Goal: Task Accomplishment & Management: Use online tool/utility

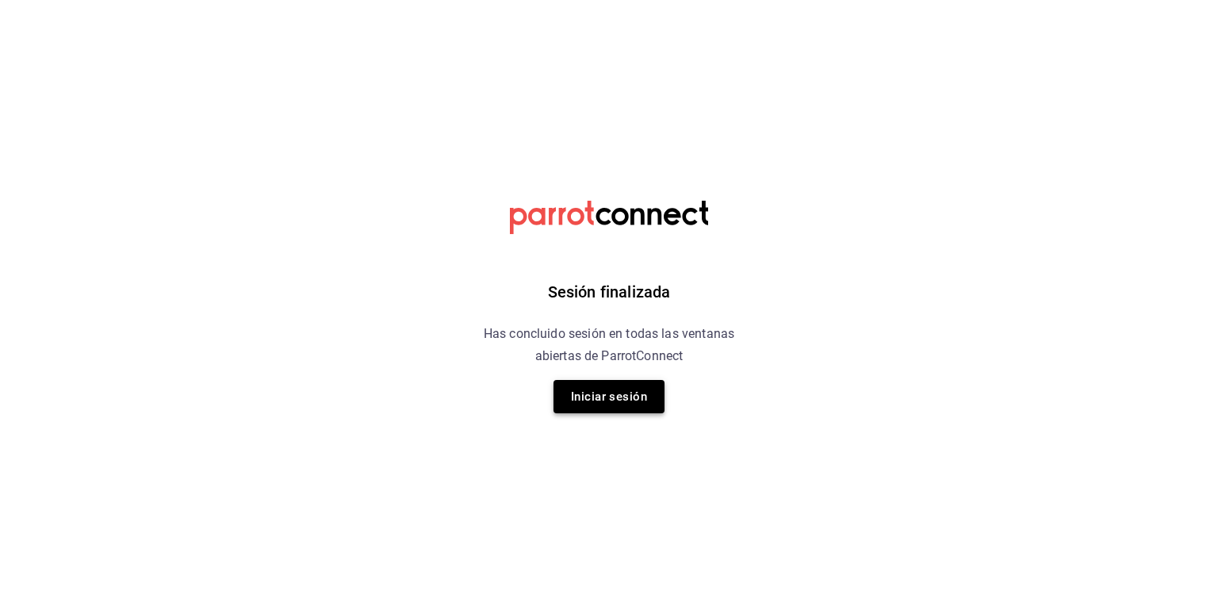
click at [606, 393] on button "Iniciar sesión" at bounding box center [608, 396] width 111 height 33
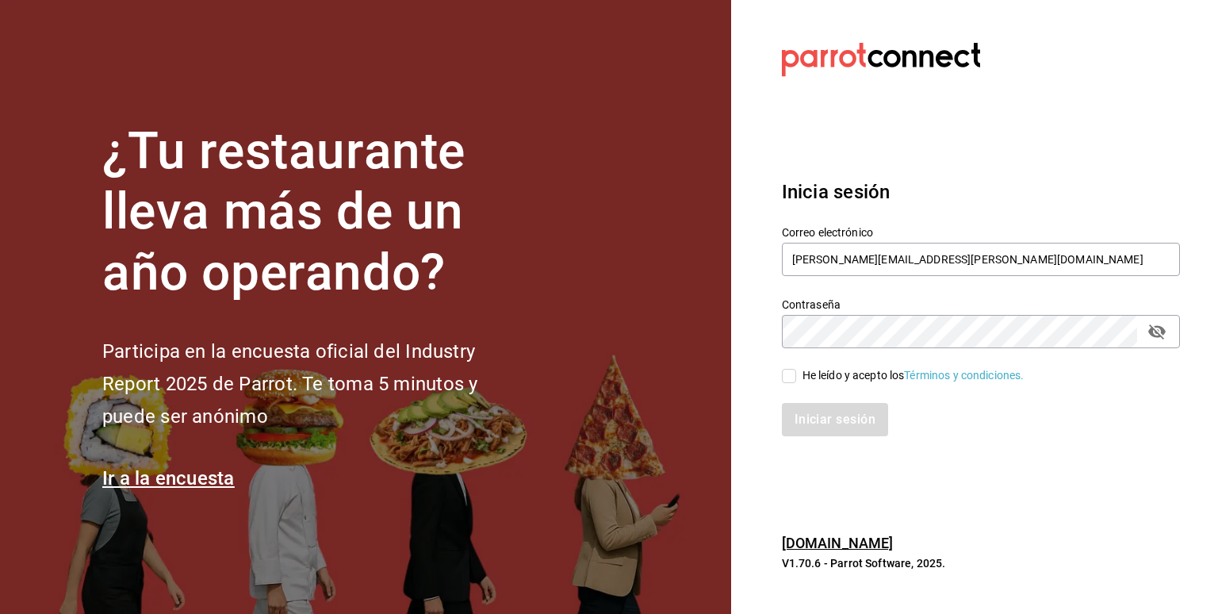
click at [618, 377] on input "He leído y acepto los Términos y condiciones." at bounding box center [789, 376] width 14 height 14
checkbox input "true"
click at [618, 414] on button "Iniciar sesión" at bounding box center [836, 419] width 108 height 33
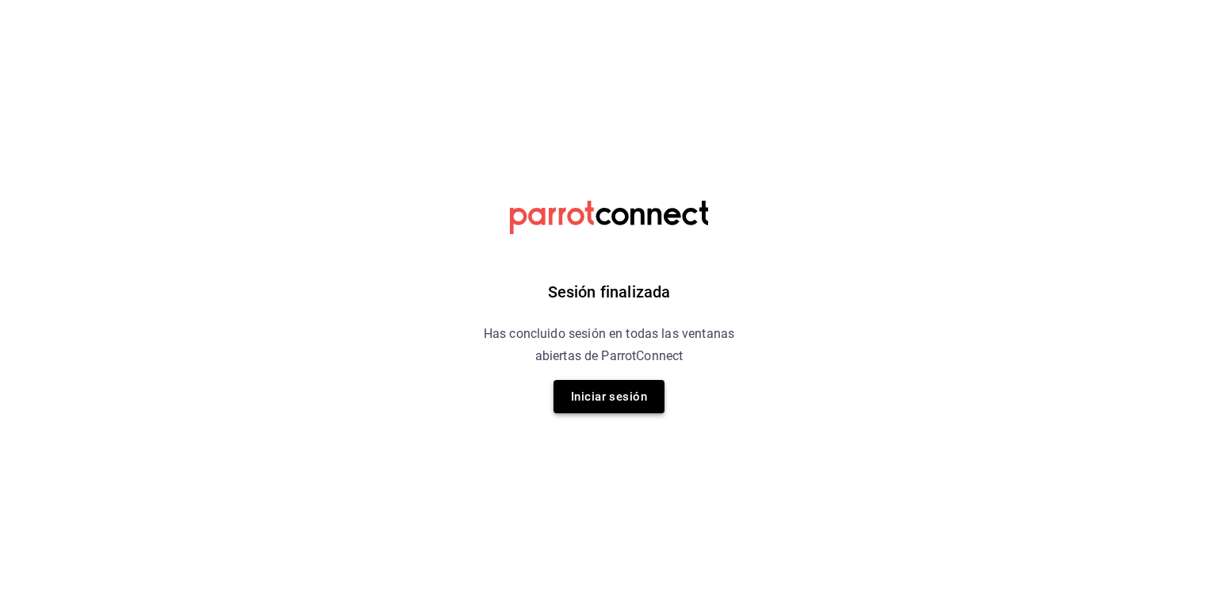
click at [592, 394] on button "Iniciar sesión" at bounding box center [608, 396] width 111 height 33
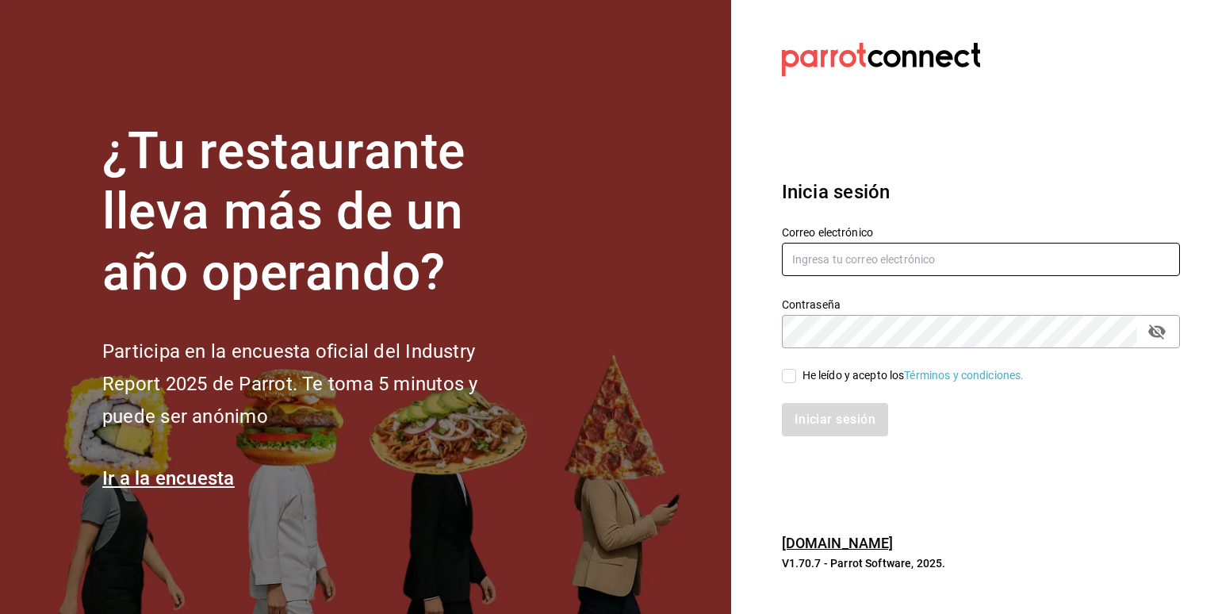
type input "[PERSON_NAME][EMAIL_ADDRESS][PERSON_NAME][DOMAIN_NAME]"
click at [786, 375] on input "He leído y acepto los Términos y condiciones." at bounding box center [789, 376] width 14 height 14
checkbox input "true"
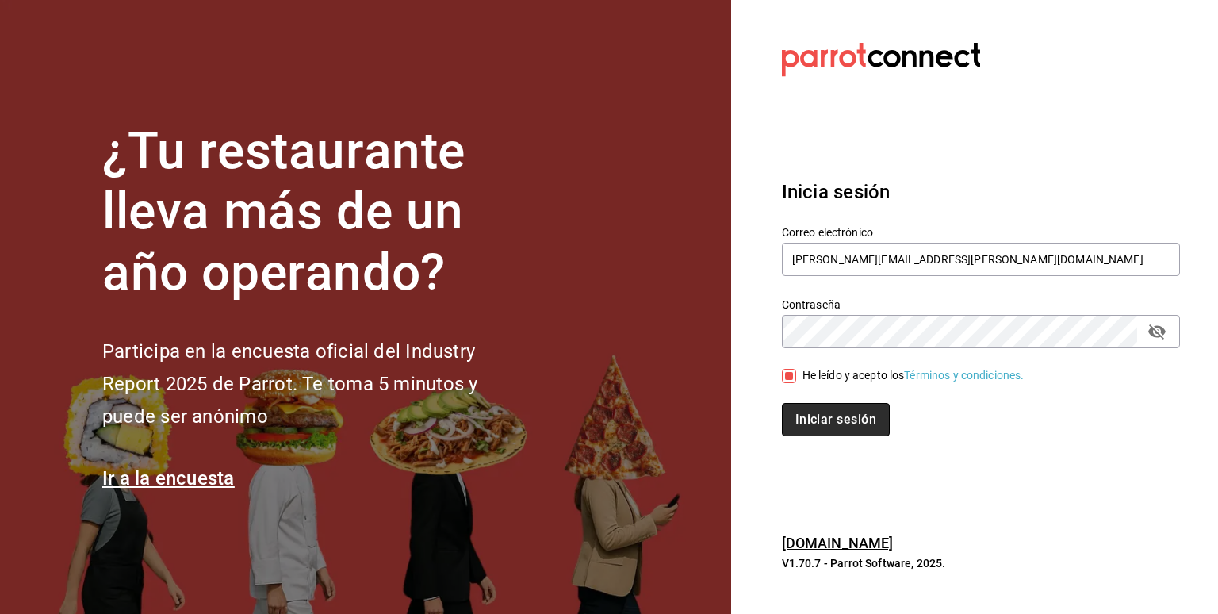
click at [809, 420] on button "Iniciar sesión" at bounding box center [836, 419] width 108 height 33
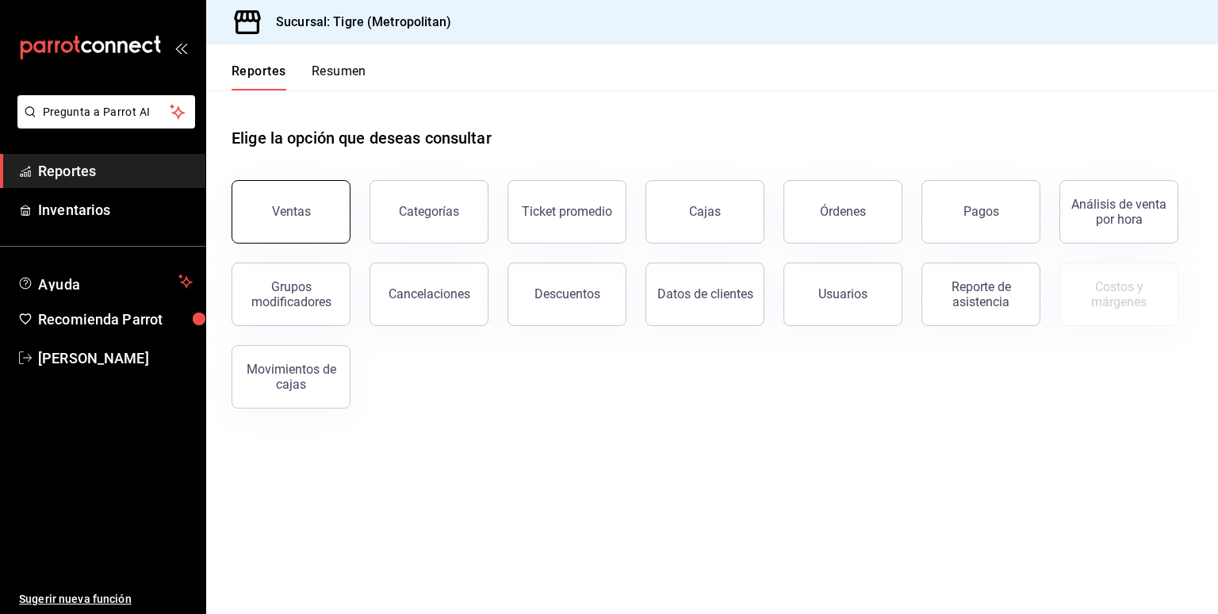
click at [272, 221] on button "Ventas" at bounding box center [291, 211] width 119 height 63
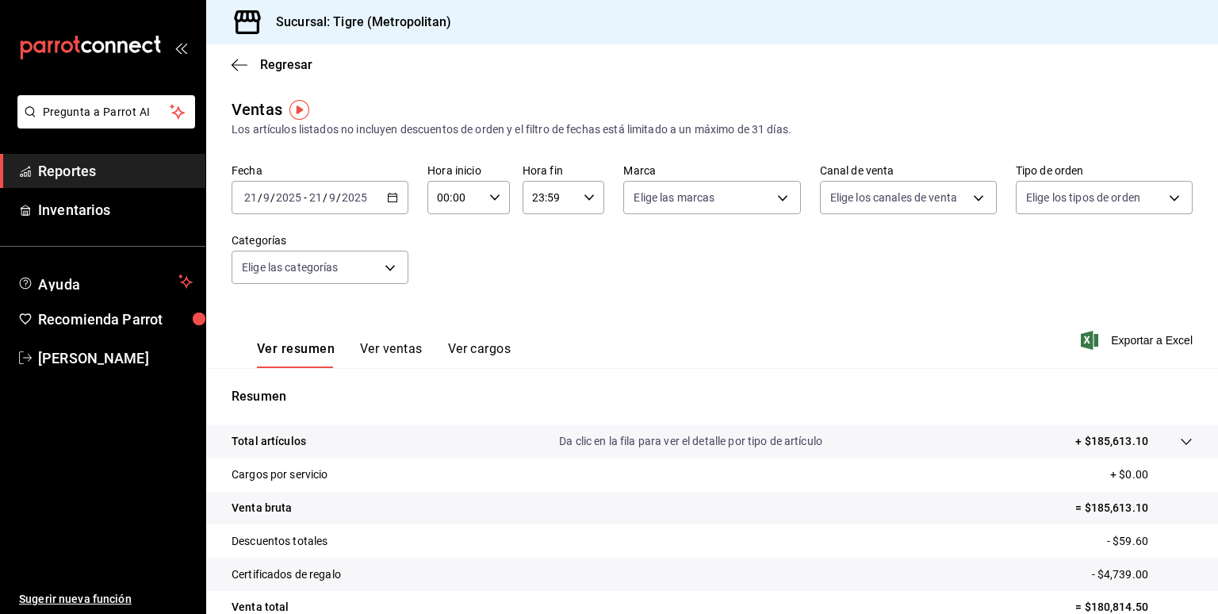
click at [391, 199] on icon "button" at bounding box center [392, 197] width 11 height 11
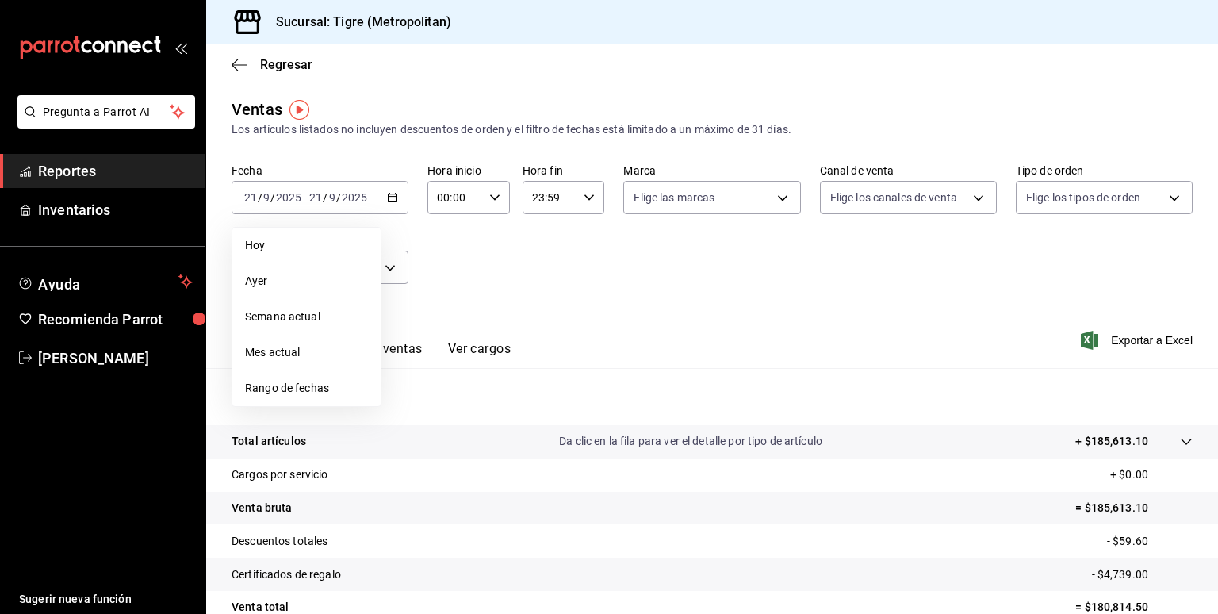
click at [290, 392] on span "Rango de fechas" at bounding box center [306, 388] width 123 height 17
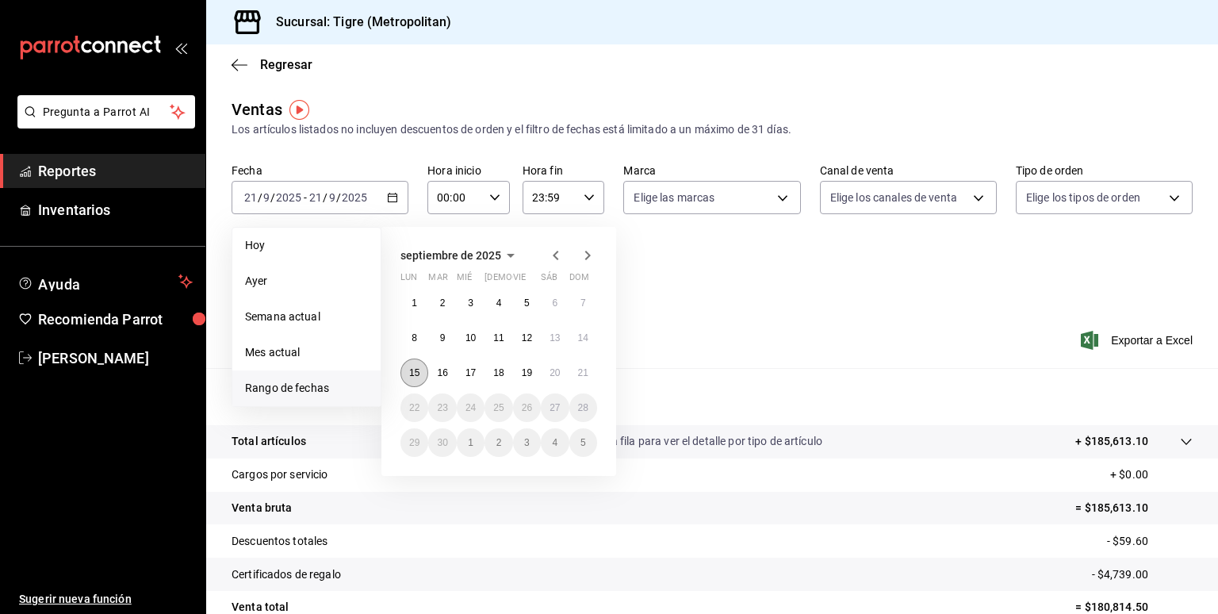
click at [416, 367] on abbr "15" at bounding box center [414, 372] width 10 height 11
click at [584, 373] on abbr "21" at bounding box center [583, 372] width 10 height 11
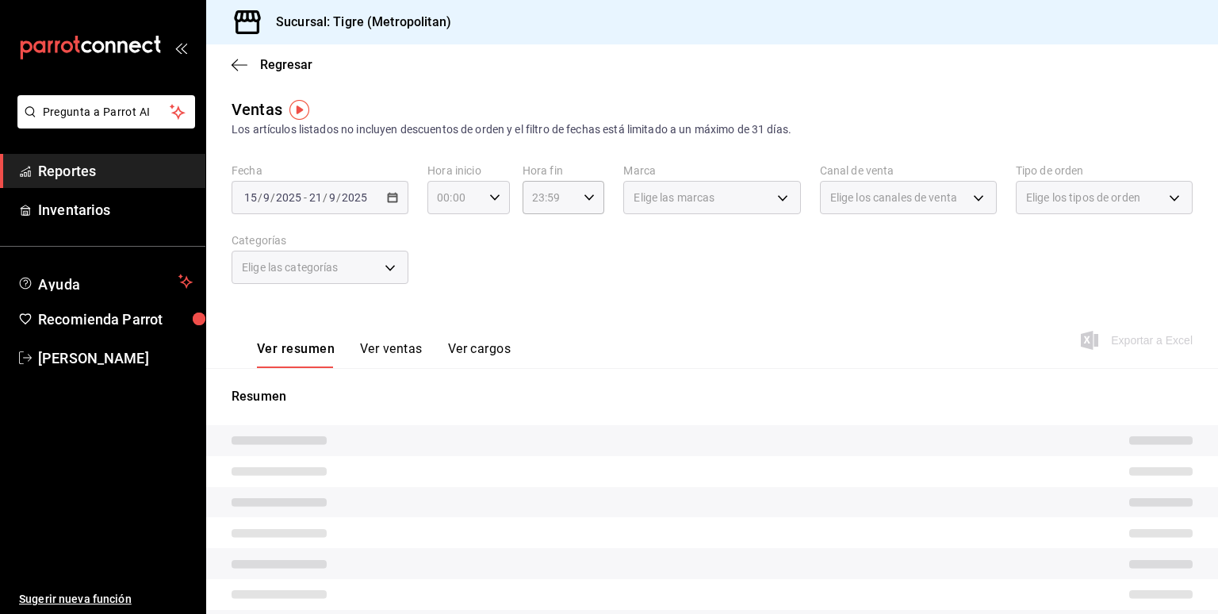
click at [489, 198] on icon "button" at bounding box center [494, 197] width 11 height 11
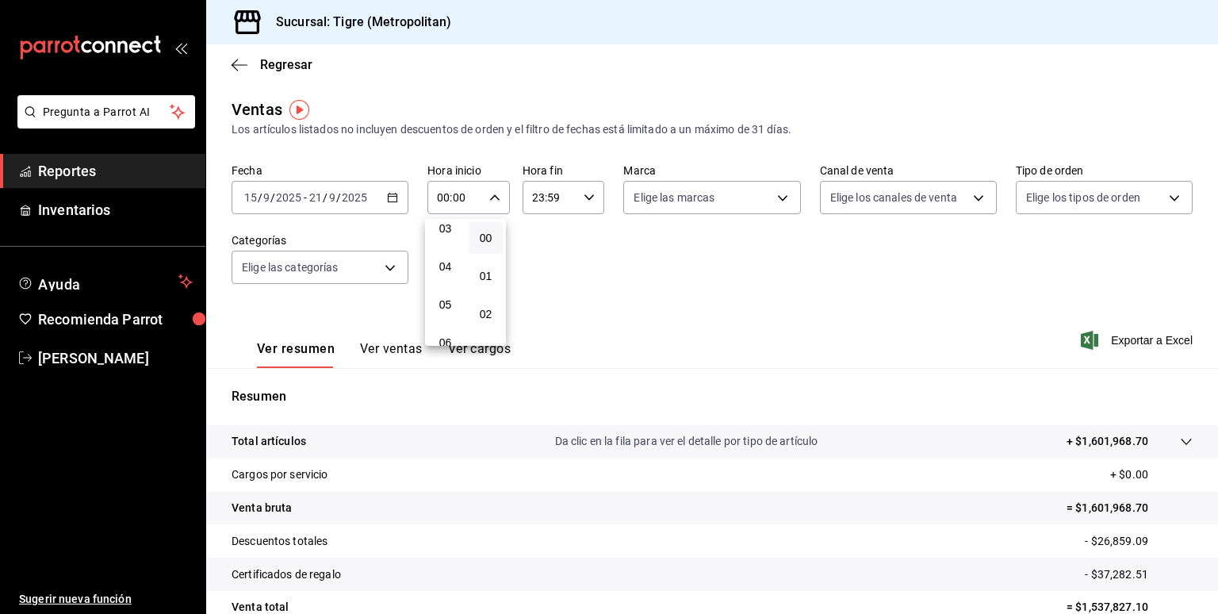
scroll to position [138, 0]
click at [446, 286] on span "05" at bounding box center [445, 290] width 15 height 13
type input "05:00"
click at [496, 236] on button "00" at bounding box center [486, 238] width 34 height 32
click at [586, 198] on div at bounding box center [609, 307] width 1218 height 614
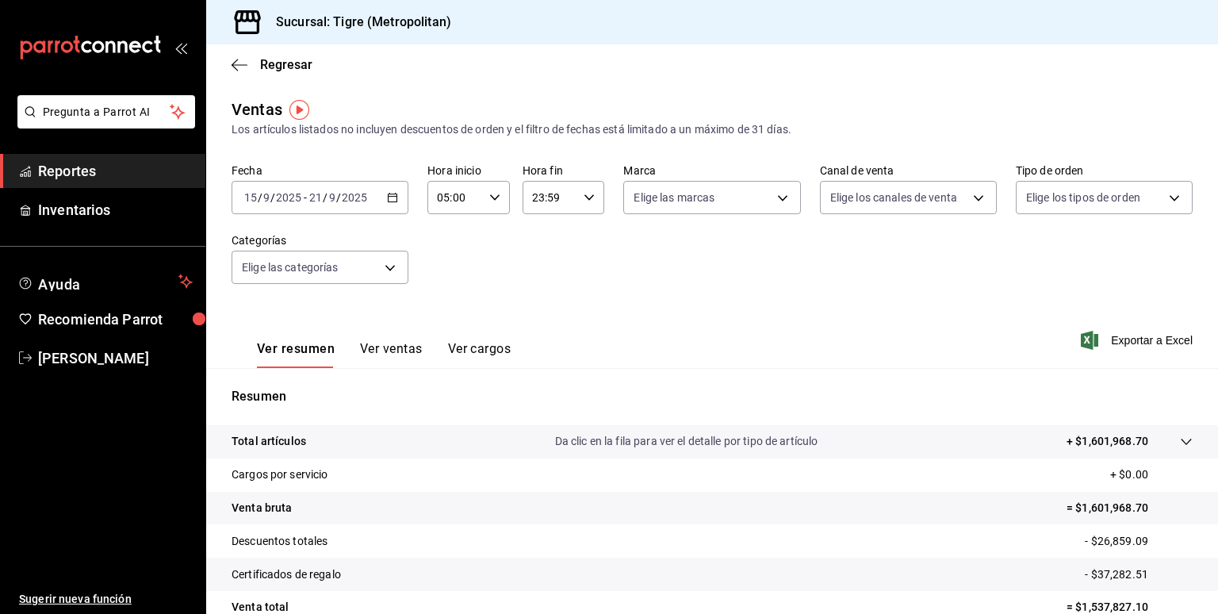
click at [586, 198] on \(Stroke\) "button" at bounding box center [589, 197] width 10 height 6
click at [538, 274] on span "05" at bounding box center [538, 269] width 15 height 13
click at [580, 235] on span "00" at bounding box center [579, 238] width 15 height 13
type input "05:00"
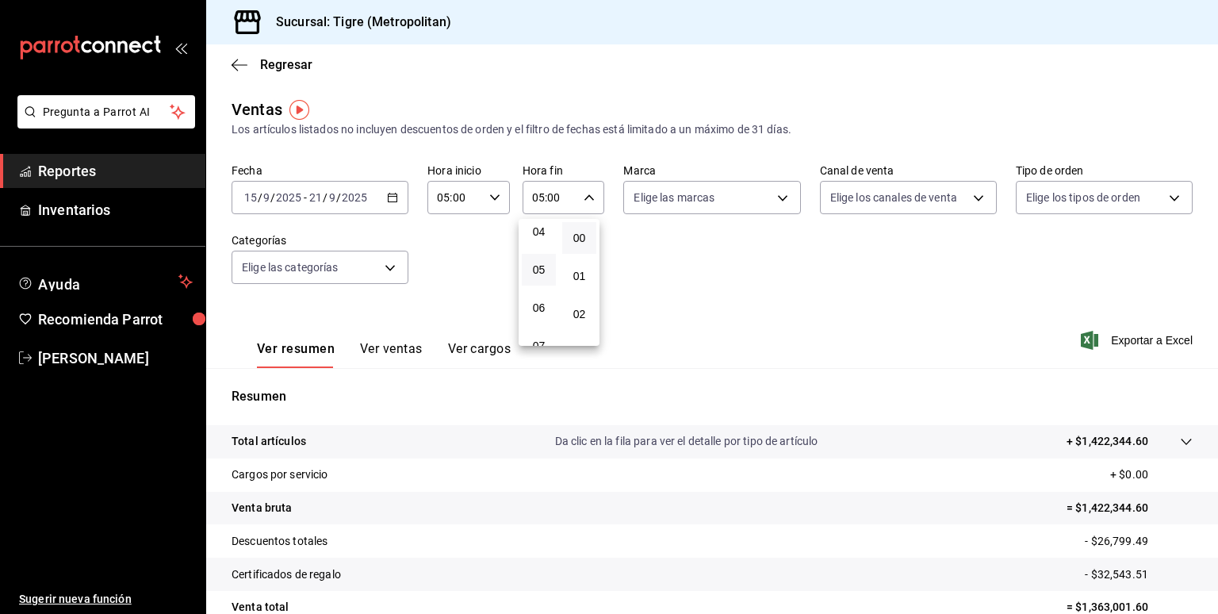
click at [1116, 335] on div at bounding box center [609, 307] width 1218 height 614
click at [1117, 337] on span "Exportar a Excel" at bounding box center [1138, 340] width 109 height 19
